Goal: Information Seeking & Learning: Learn about a topic

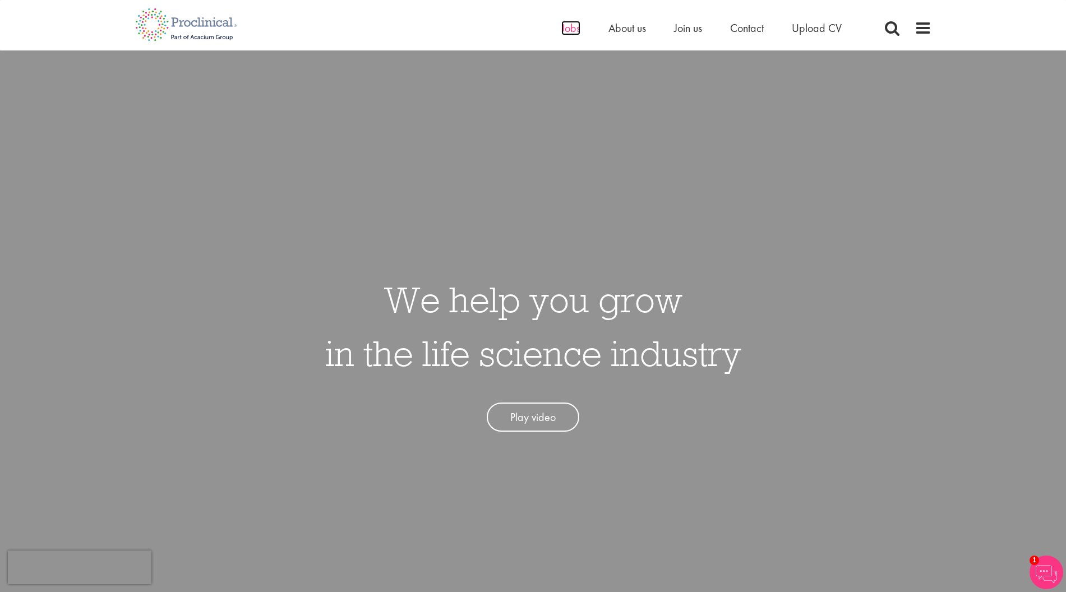
click at [571, 29] on span "Jobs" at bounding box center [570, 28] width 19 height 15
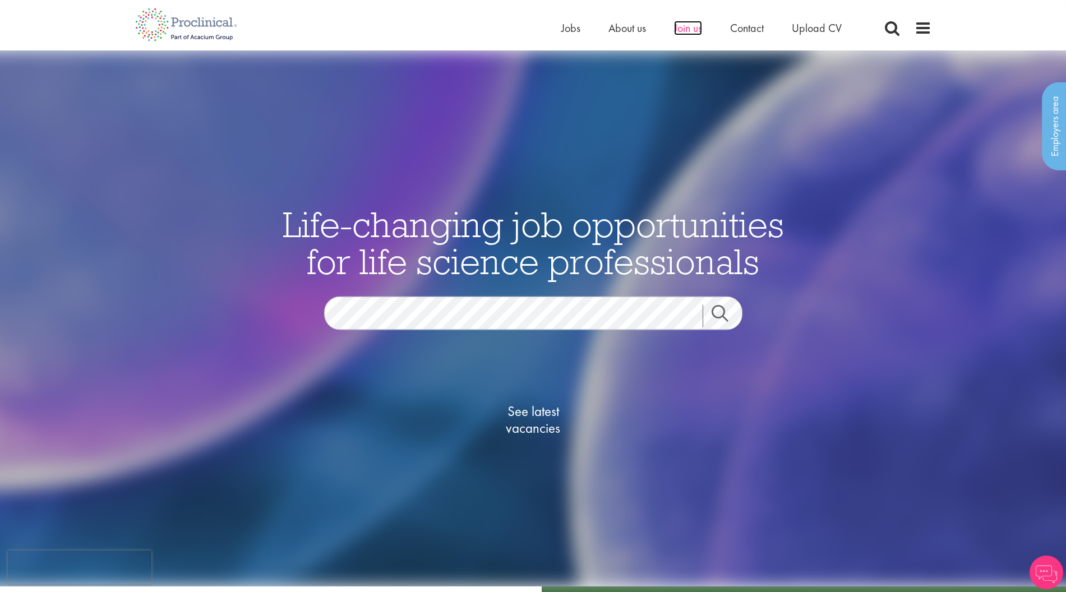
click at [681, 27] on span "Join us" at bounding box center [688, 28] width 28 height 15
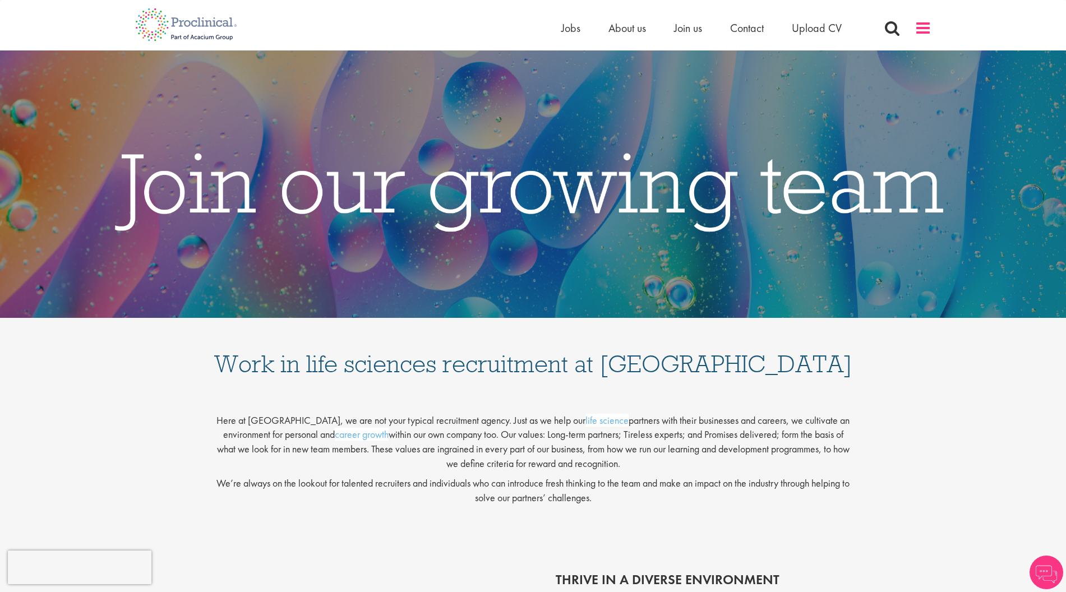
click at [927, 30] on span at bounding box center [922, 28] width 17 height 17
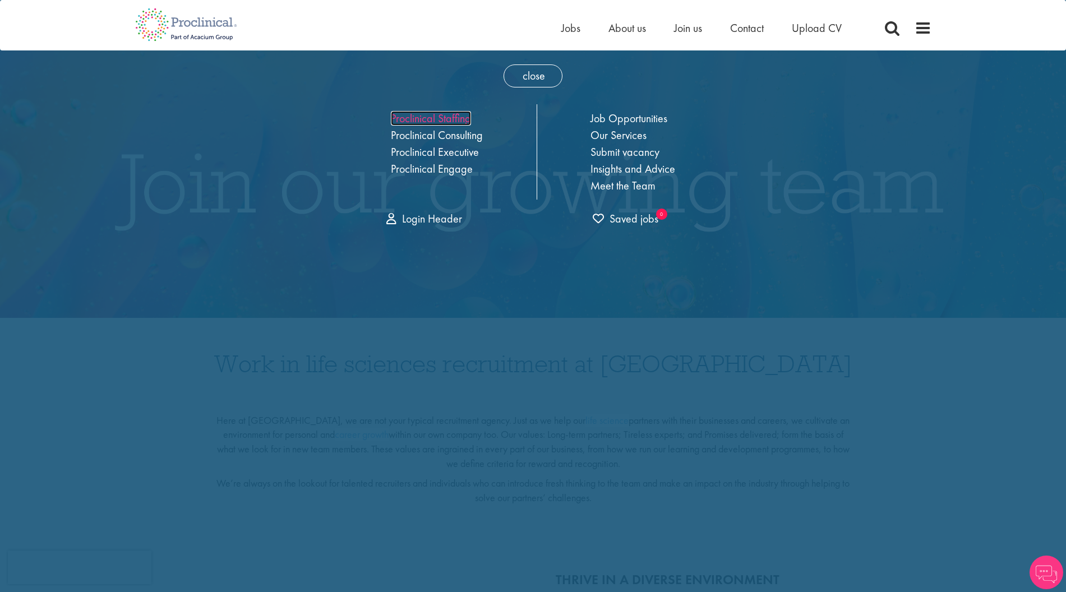
click at [419, 124] on link "Proclinical Staffing" at bounding box center [431, 118] width 80 height 15
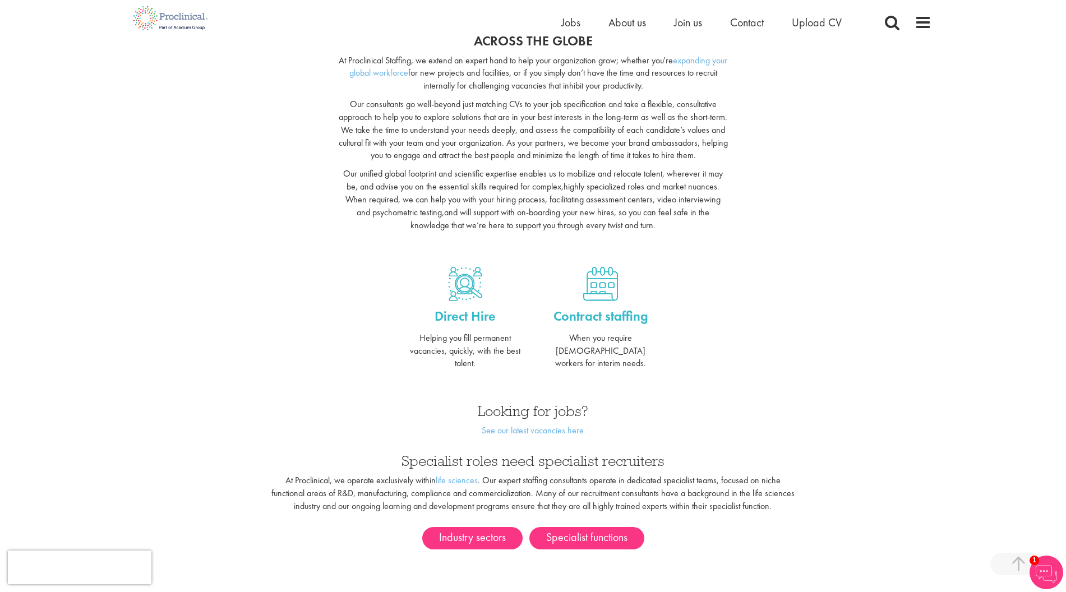
scroll to position [254, 0]
click at [207, 296] on div "Direct Hire Helping you fill permanent vacancies, quickly, with the best talent…" at bounding box center [533, 324] width 813 height 137
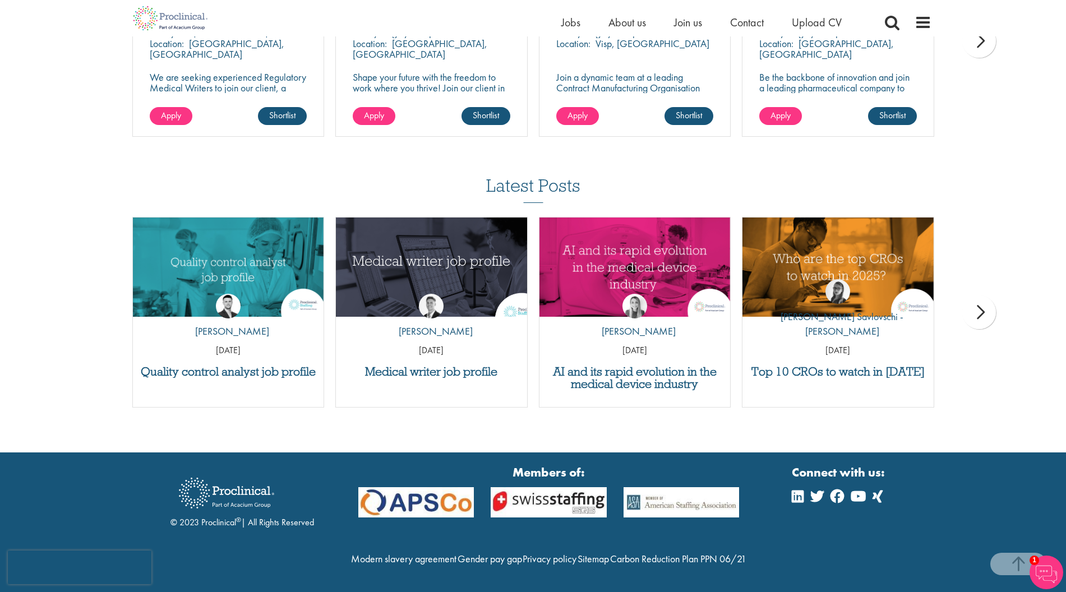
scroll to position [1288, 0]
